Goal: Task Accomplishment & Management: Manage account settings

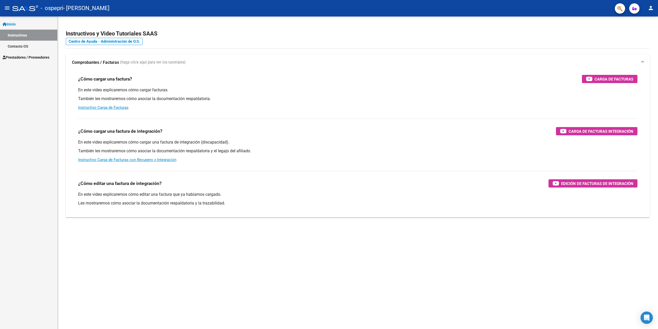
click at [32, 53] on link "Prestadores / Proveedores" at bounding box center [28, 57] width 57 height 11
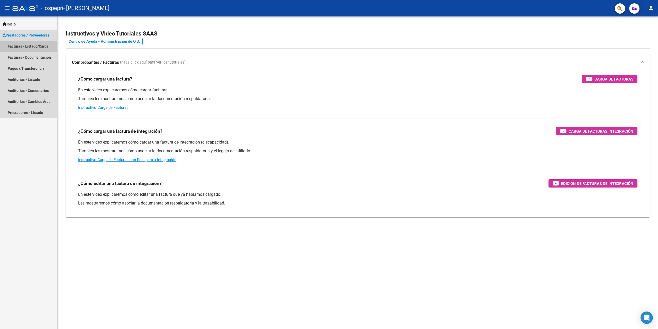
click at [31, 48] on link "Facturas - Listado/Carga" at bounding box center [28, 46] width 57 height 11
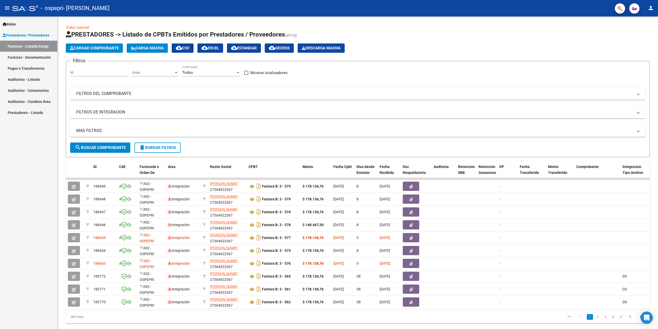
click at [652, 9] on mat-icon "person" at bounding box center [651, 8] width 6 height 6
click at [638, 31] on button "exit_to_app Salir" at bounding box center [640, 34] width 31 height 12
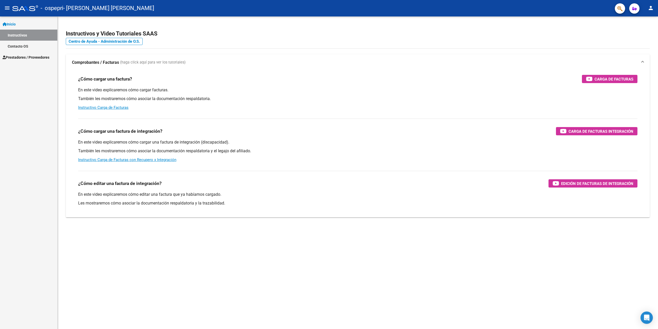
click at [44, 56] on span "Prestadores / Proveedores" at bounding box center [26, 58] width 47 height 6
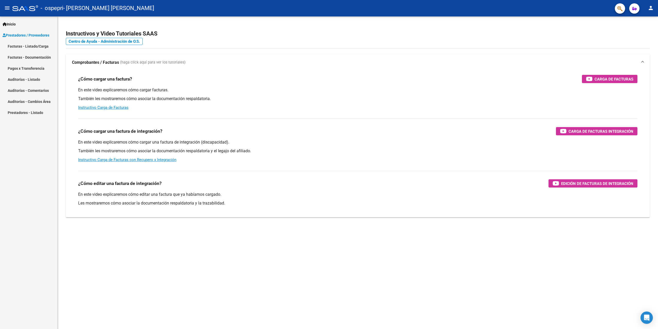
drag, startPoint x: 41, startPoint y: 47, endPoint x: 44, endPoint y: 49, distance: 3.4
click at [42, 47] on link "Facturas - Listado/Carga" at bounding box center [28, 46] width 57 height 11
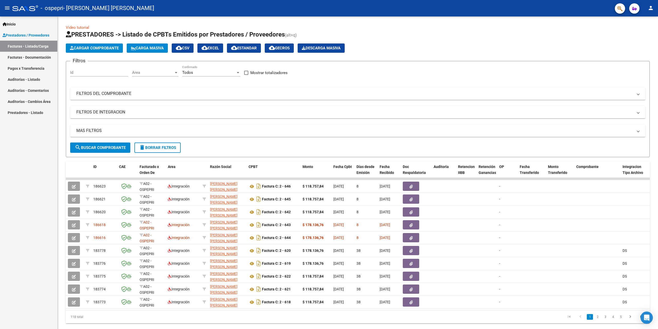
click at [650, 8] on mat-icon "person" at bounding box center [651, 8] width 6 height 6
click at [636, 32] on button "exit_to_app Salir" at bounding box center [640, 34] width 31 height 12
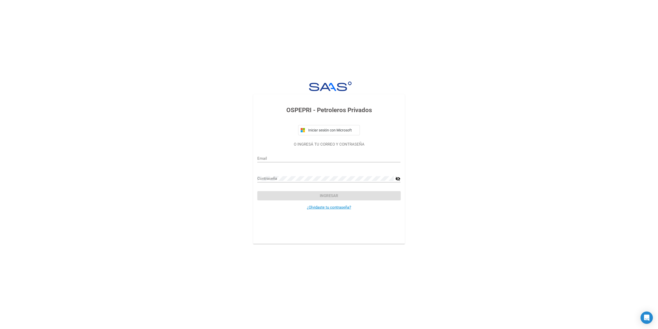
type input "soniaelizabethsandoval@hotmail.com"
